Goal: Transaction & Acquisition: Purchase product/service

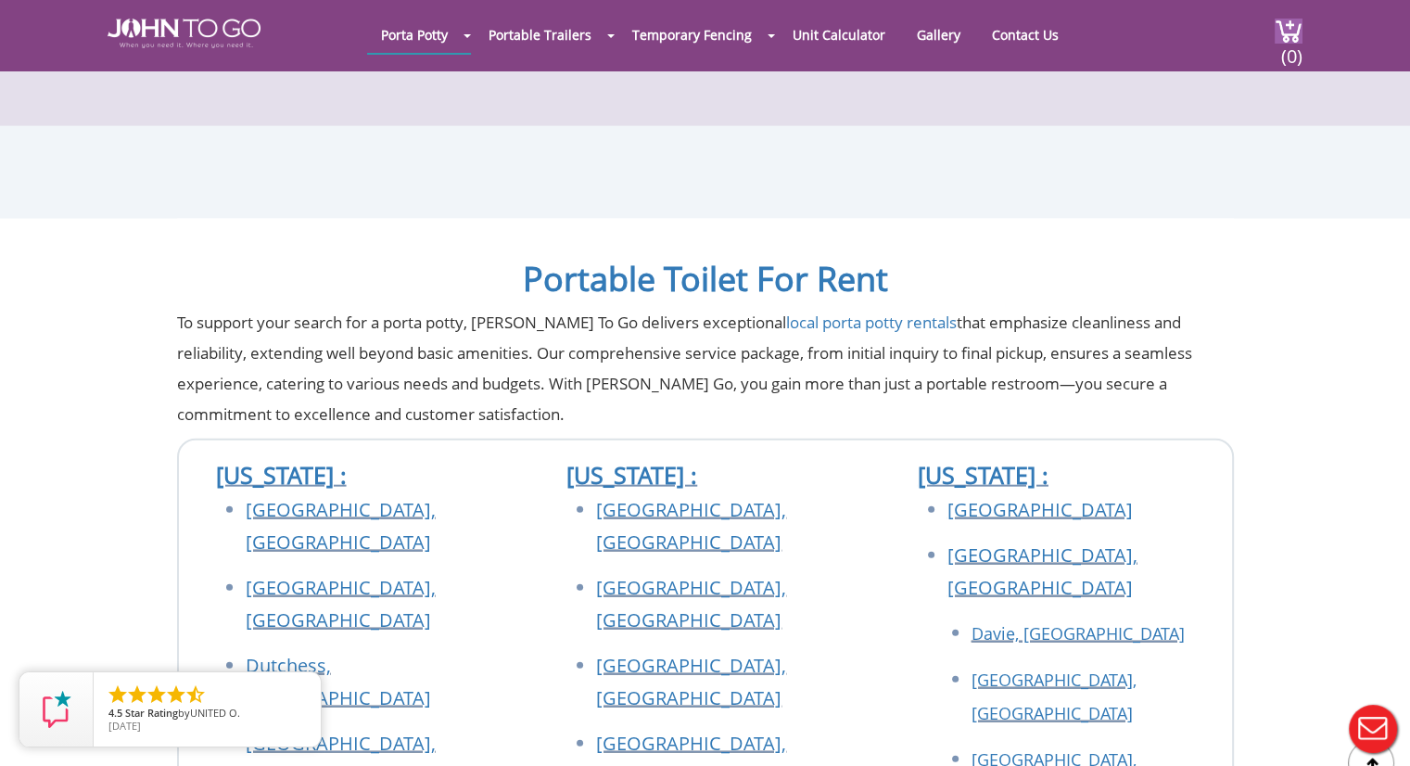
scroll to position [11124, 0]
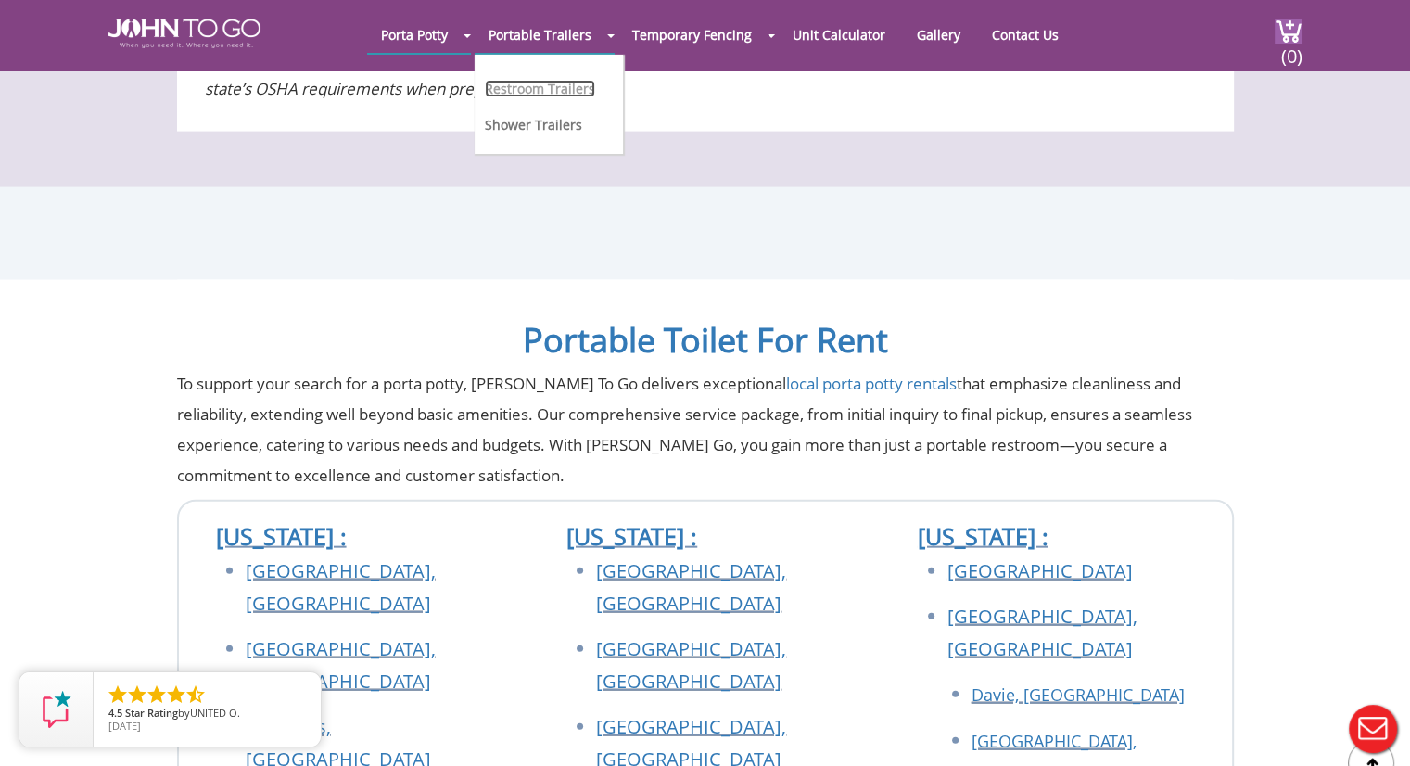
click at [534, 86] on link "Restroom Trailers" at bounding box center [540, 89] width 110 height 18
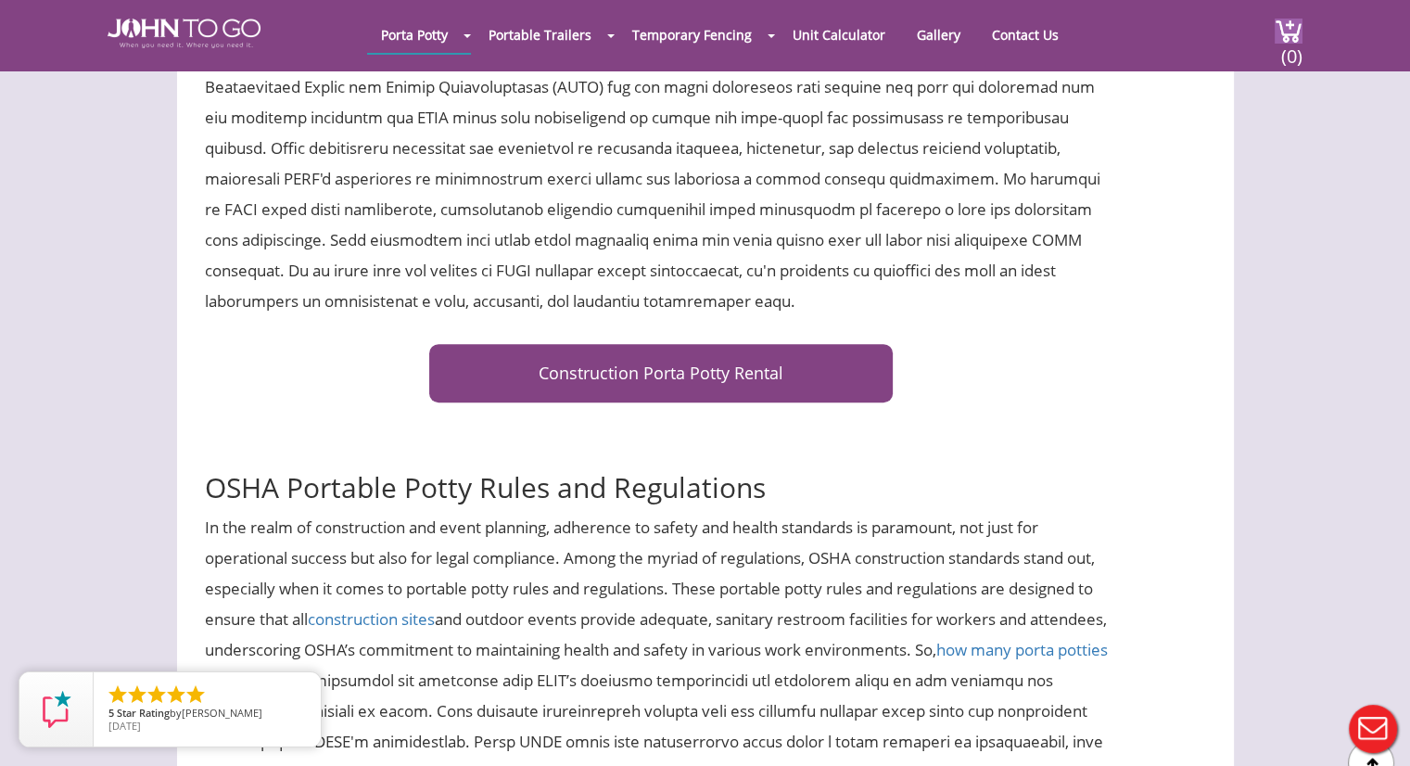
scroll to position [742, 0]
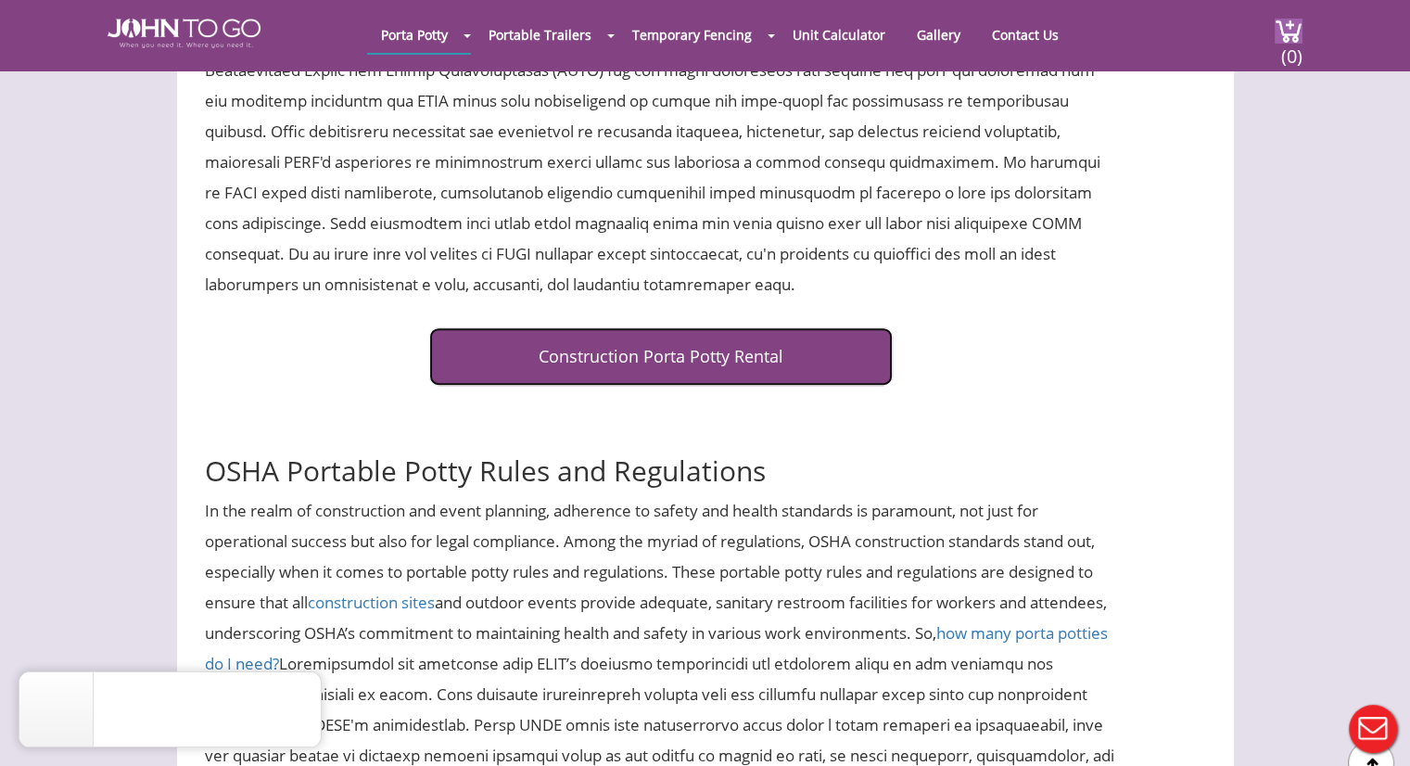
click at [658, 338] on link "Construction Porta Potty Rental" at bounding box center [661, 356] width 464 height 58
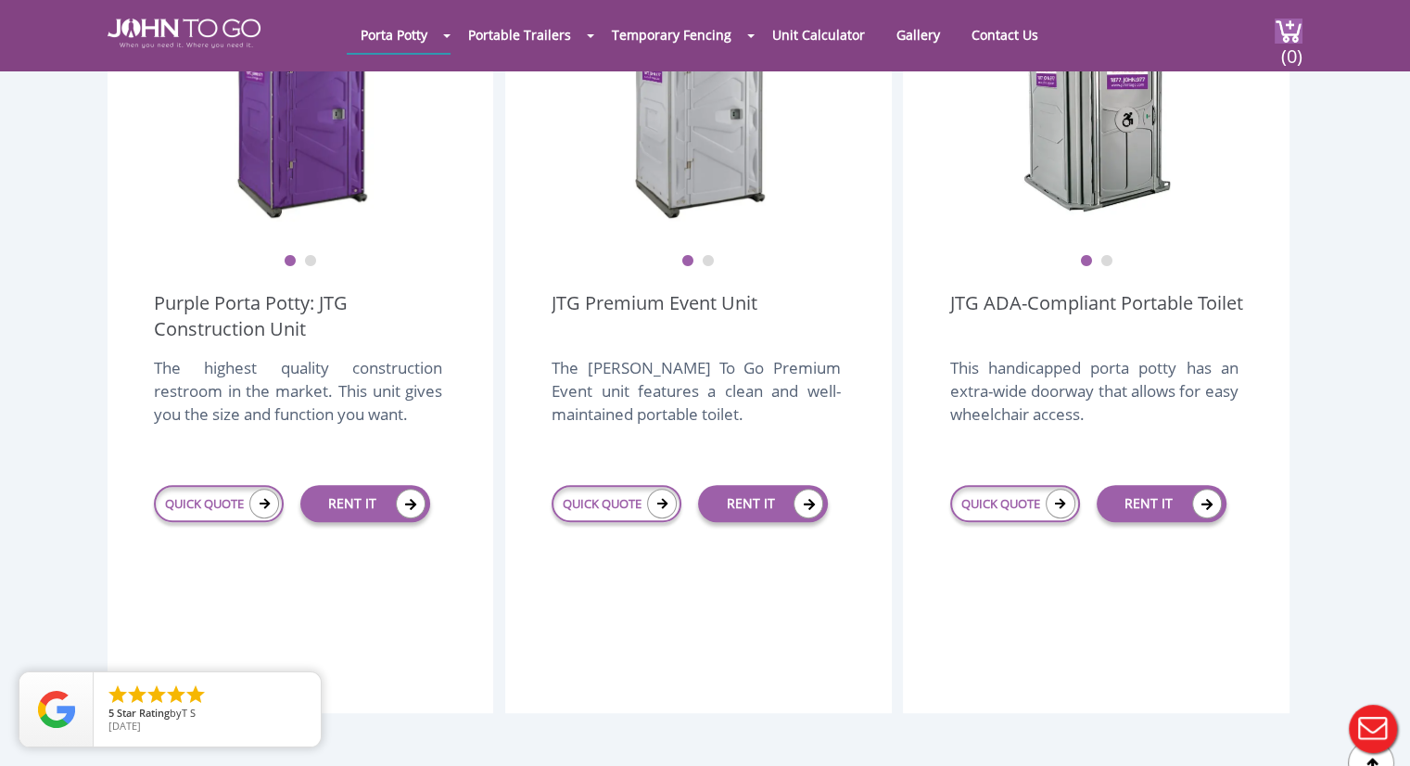
scroll to position [464, 0]
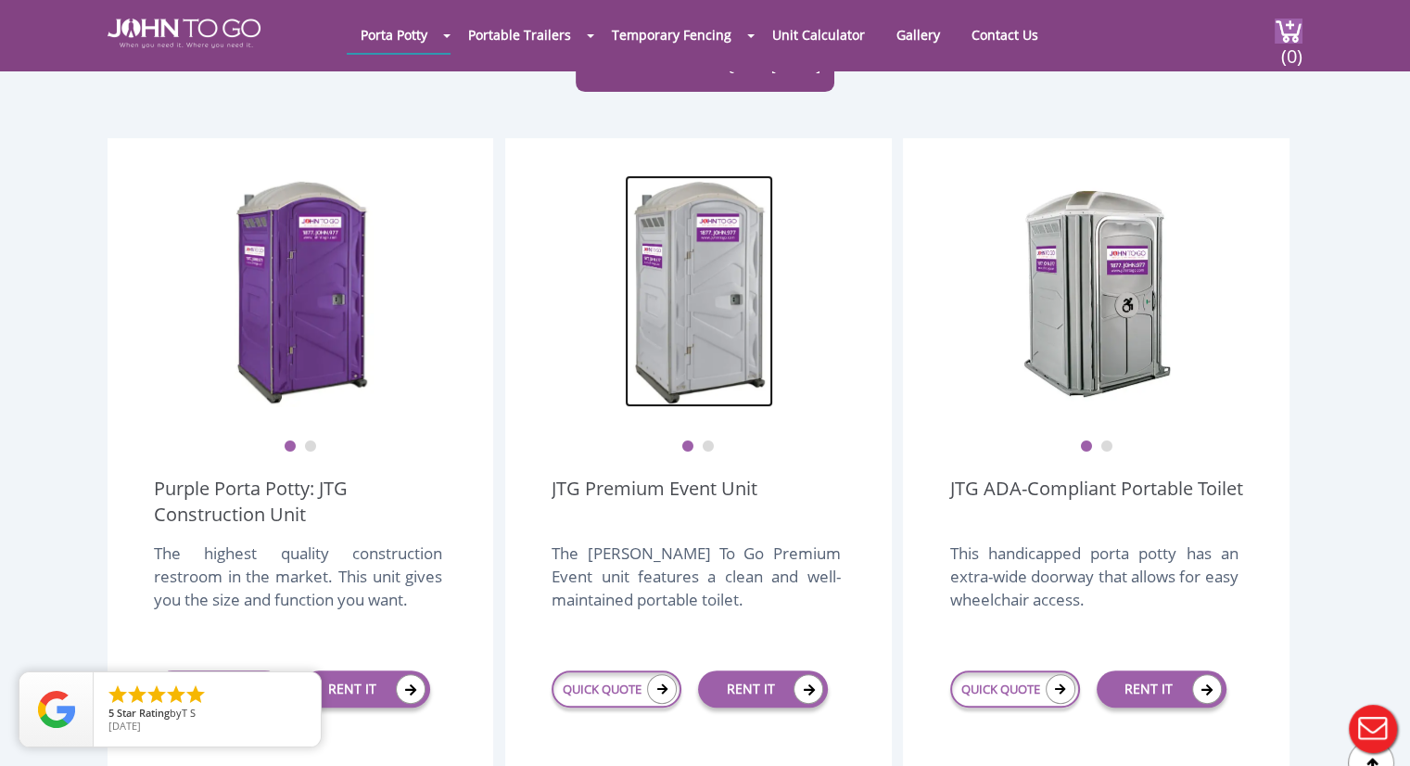
click at [680, 264] on img at bounding box center [699, 291] width 148 height 232
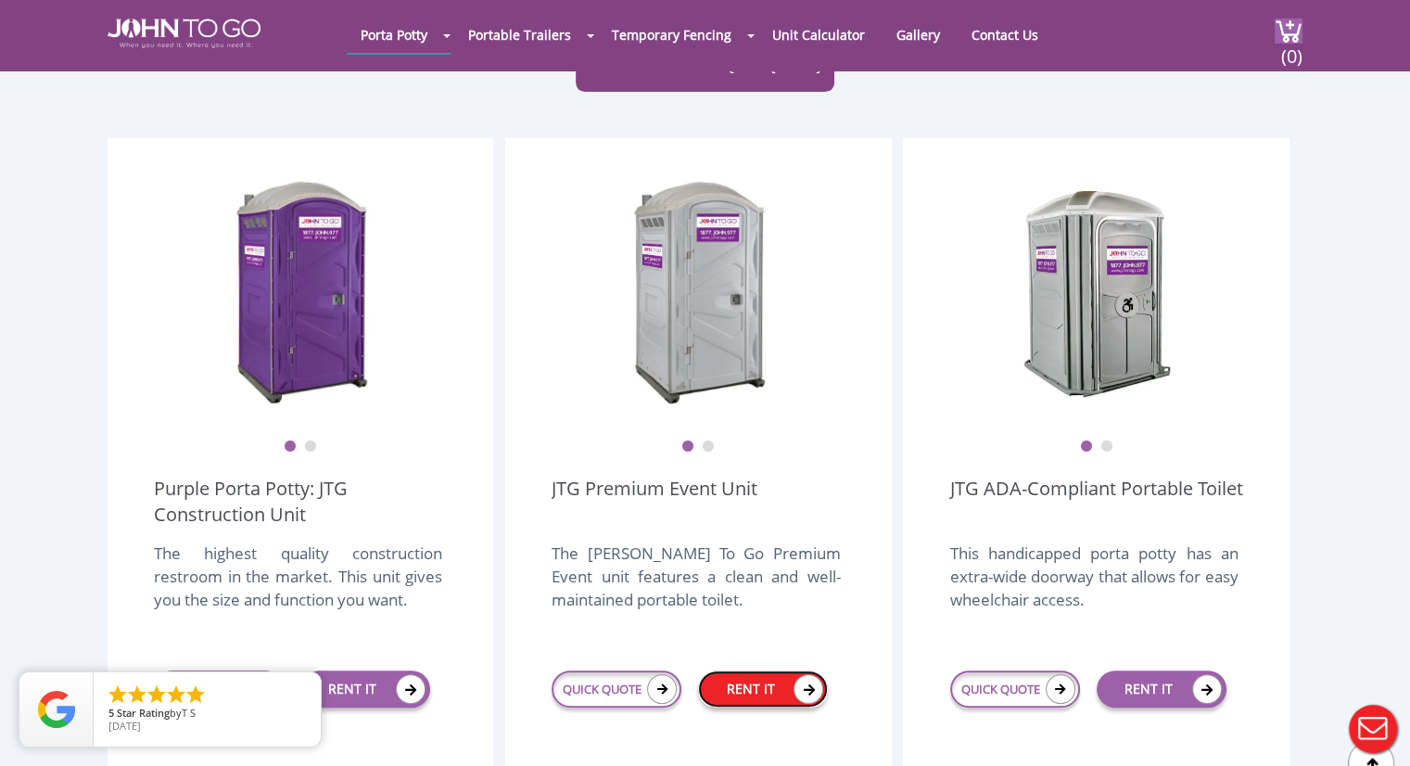
click at [774, 670] on link "RENT IT" at bounding box center [763, 688] width 130 height 37
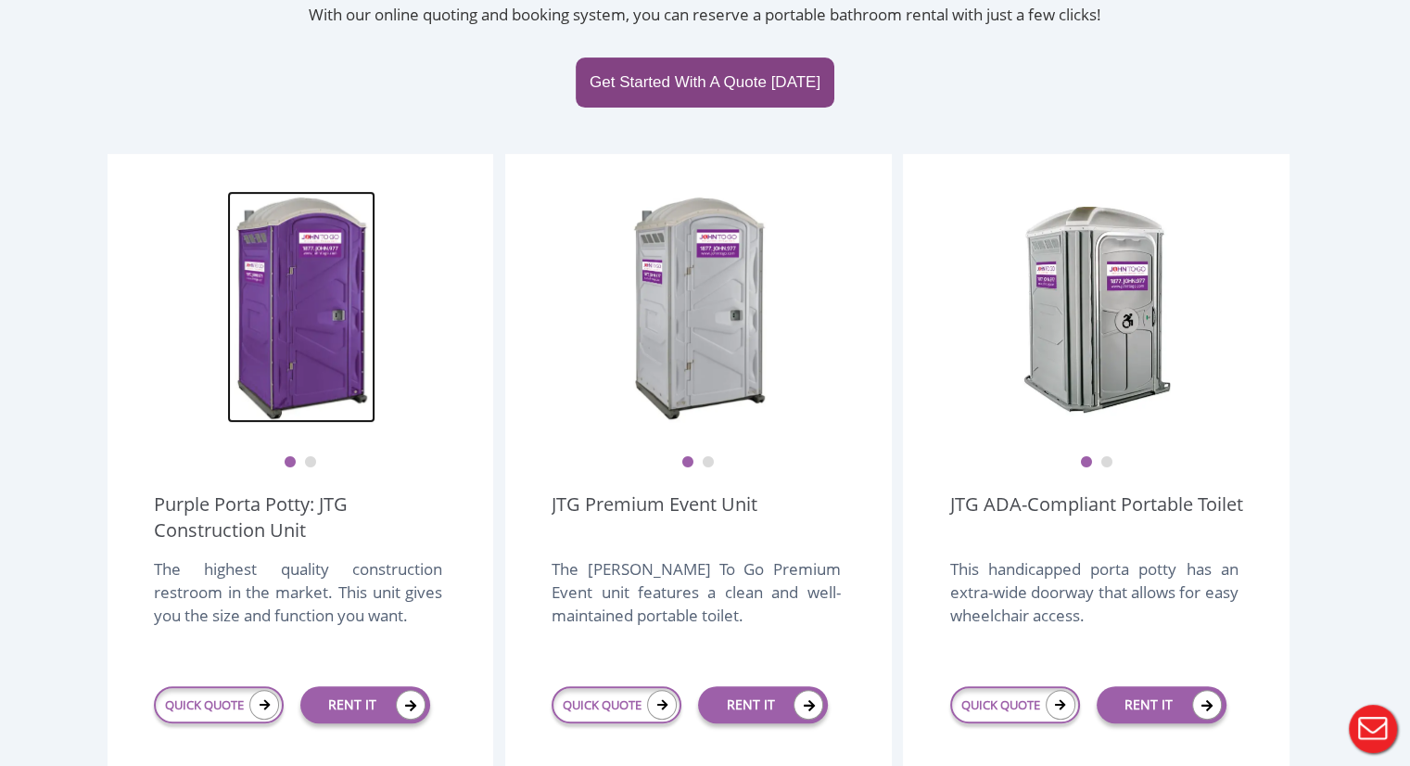
click at [299, 246] on img at bounding box center [301, 307] width 148 height 232
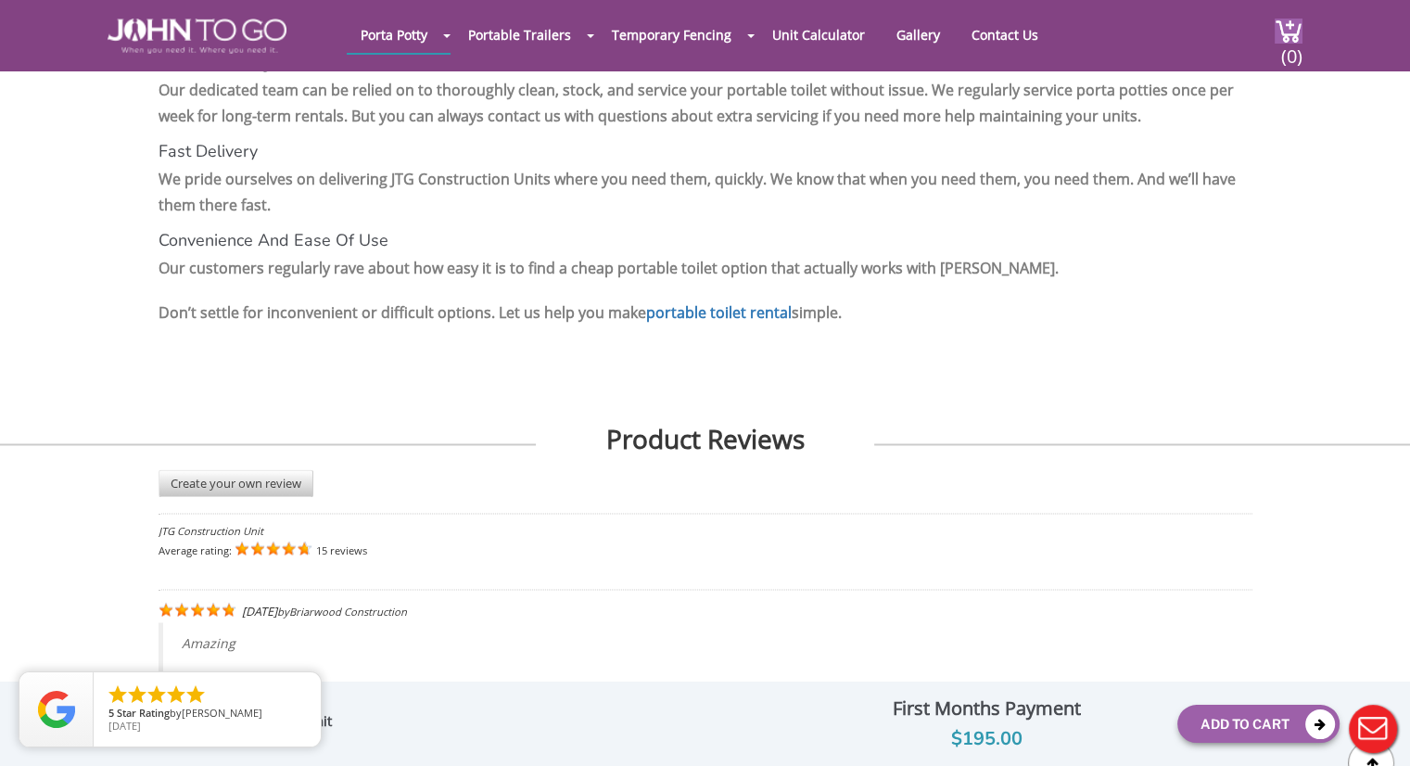
scroll to position [2967, 0]
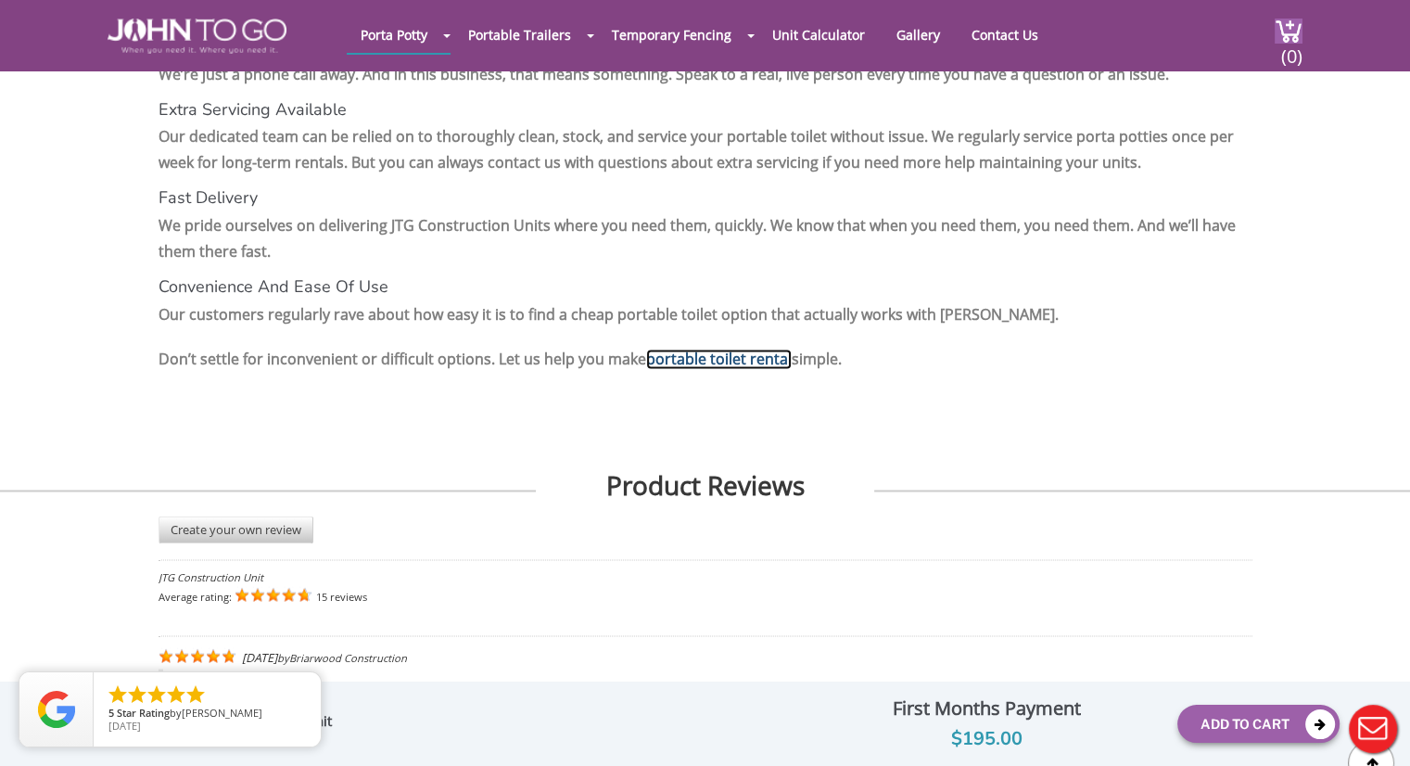
click at [703, 349] on link "portable toilet rental" at bounding box center [719, 359] width 146 height 20
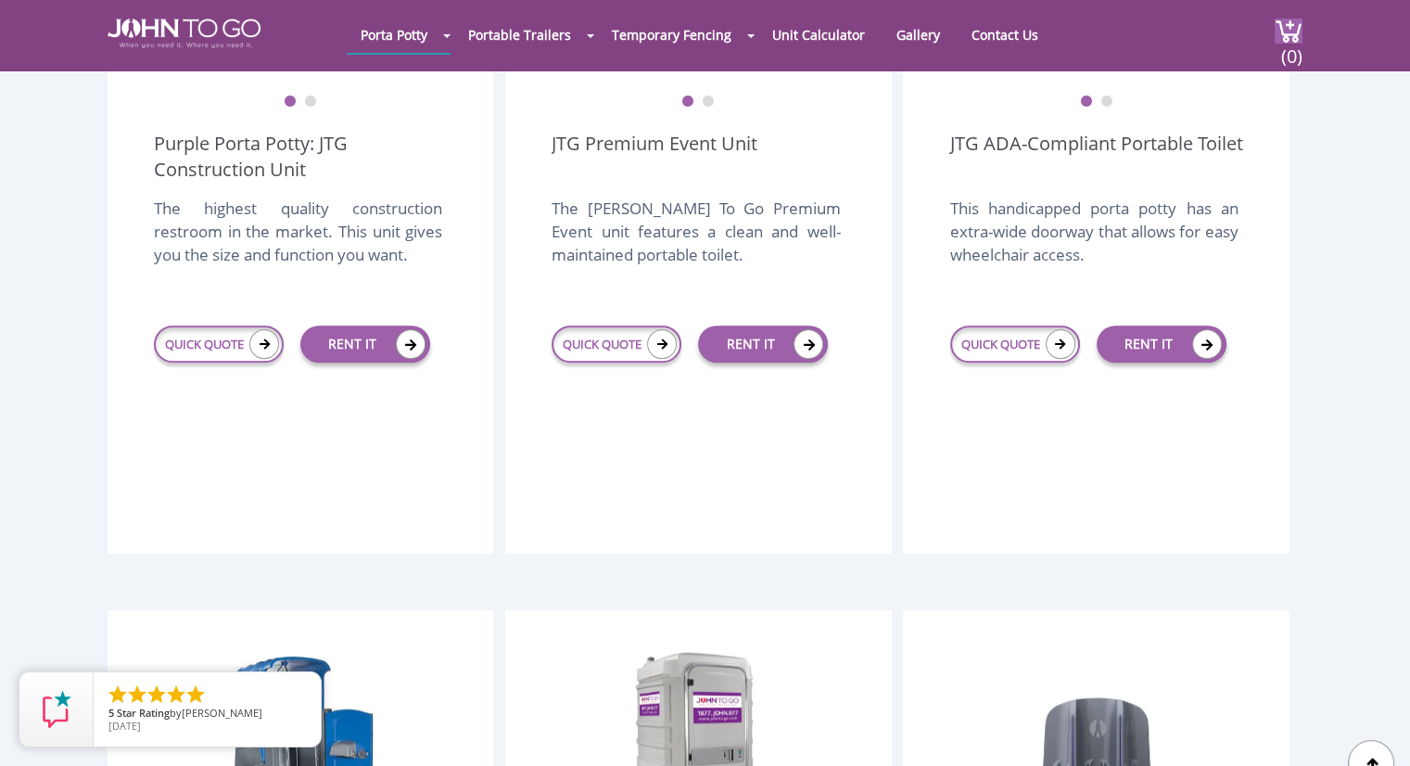
scroll to position [834, 0]
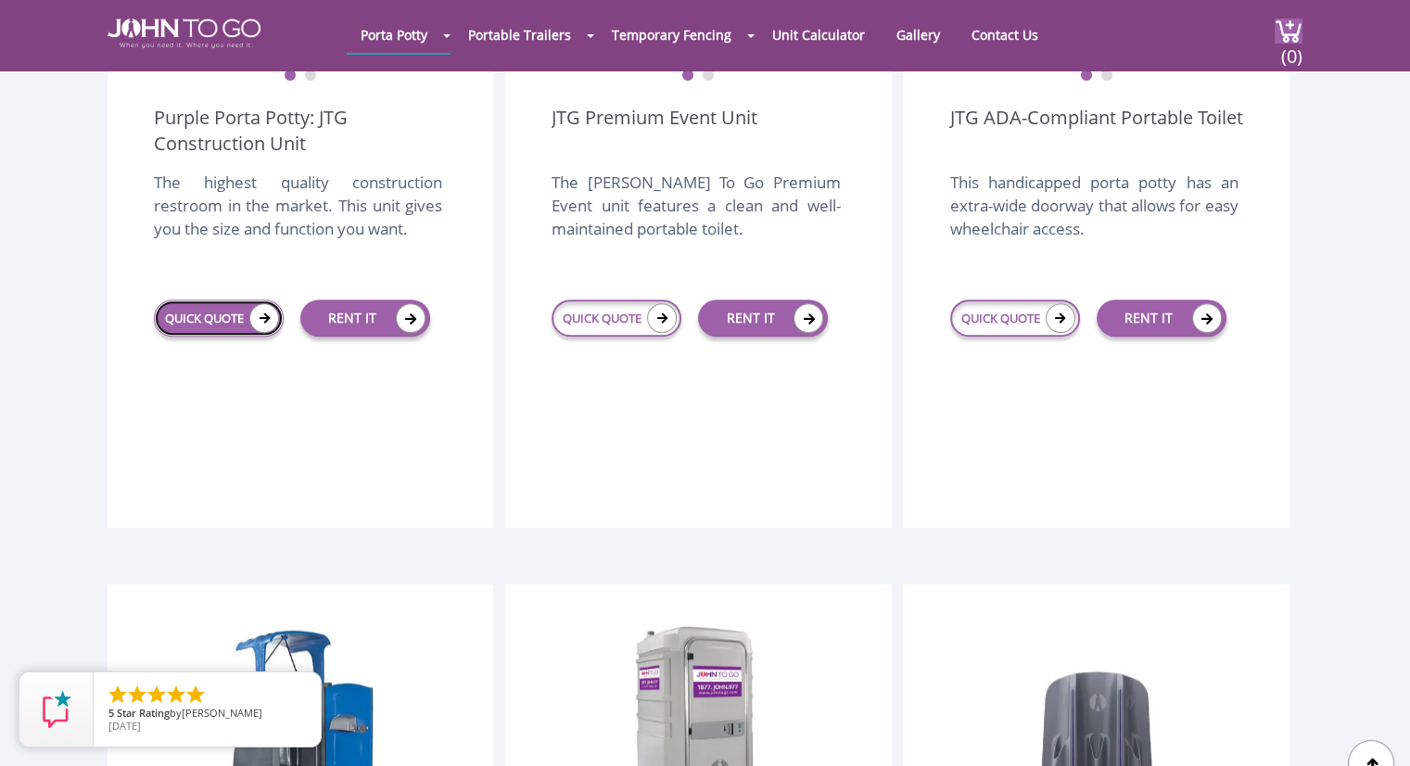
click at [189, 299] on link "QUICK QUOTE" at bounding box center [219, 317] width 130 height 37
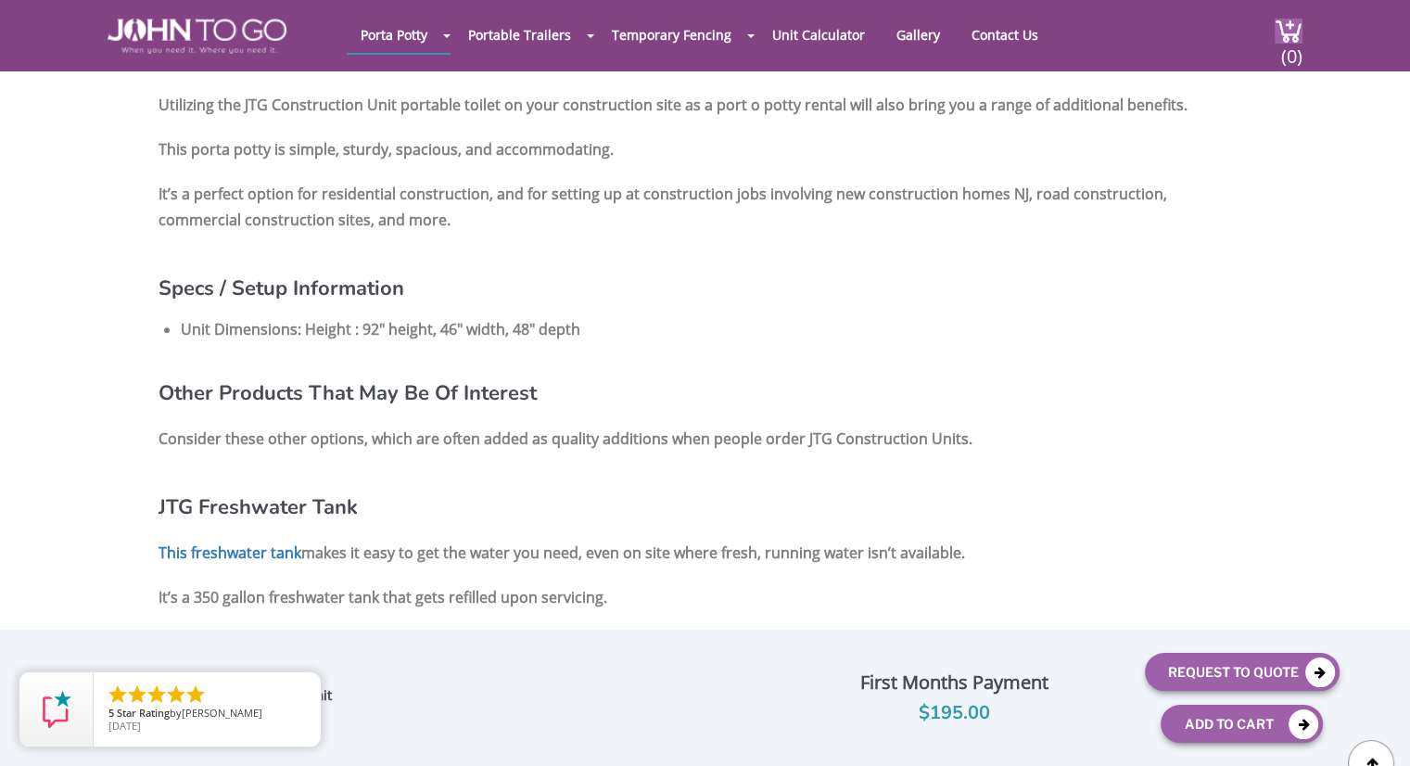
scroll to position [1761, 0]
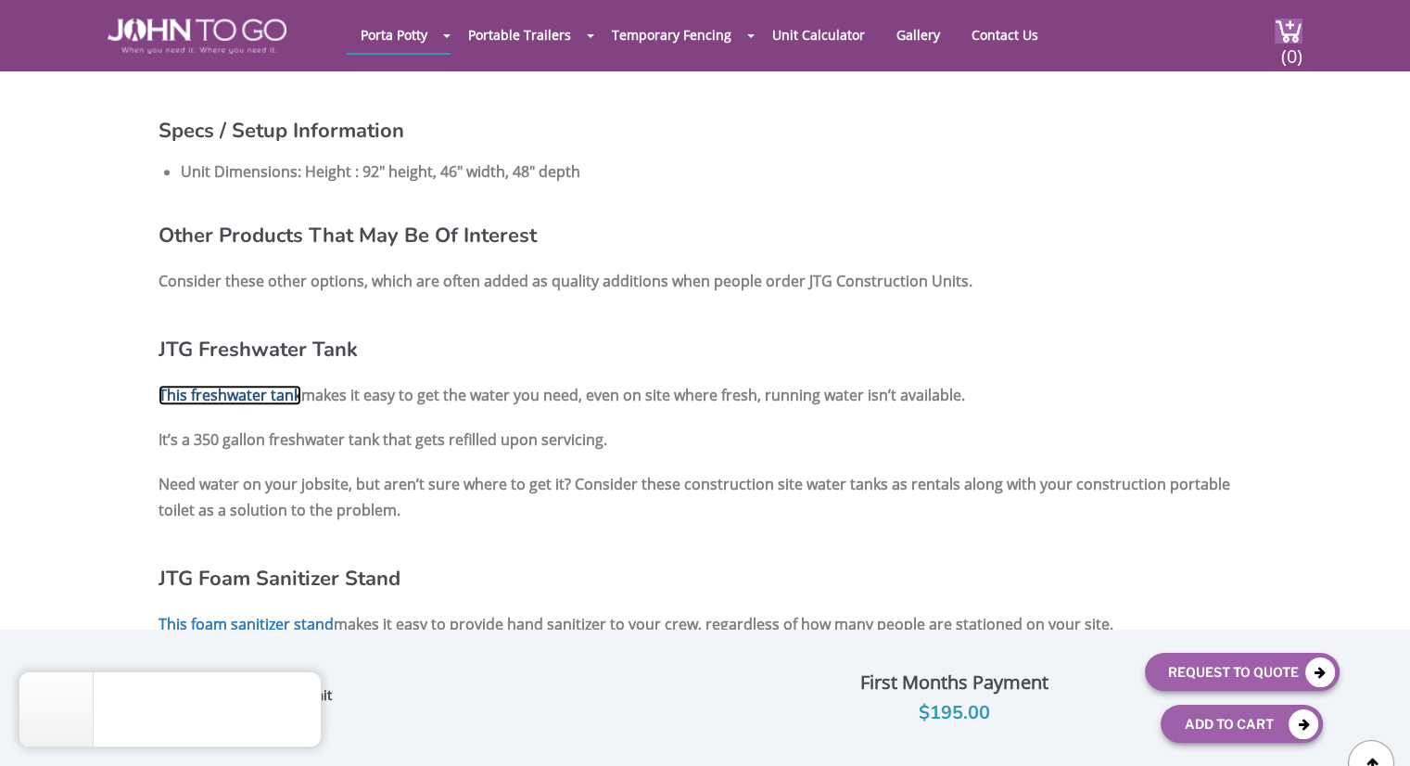
click at [232, 385] on link "This freshwater tank" at bounding box center [230, 395] width 143 height 20
